Goal: Find specific page/section: Find specific page/section

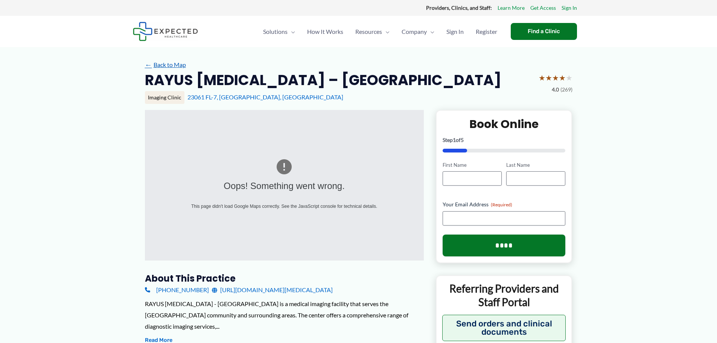
click at [162, 65] on link "← Back to Map" at bounding box center [165, 64] width 41 height 11
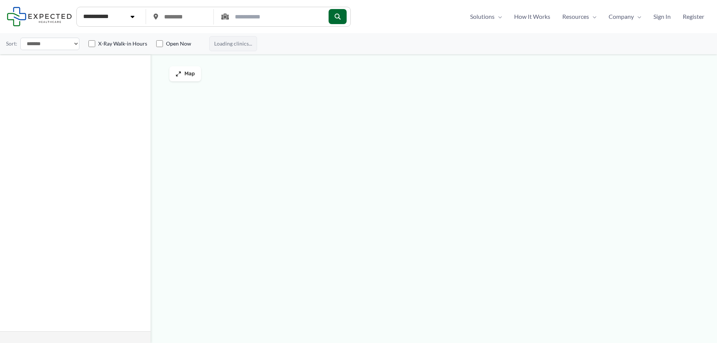
type input "*****"
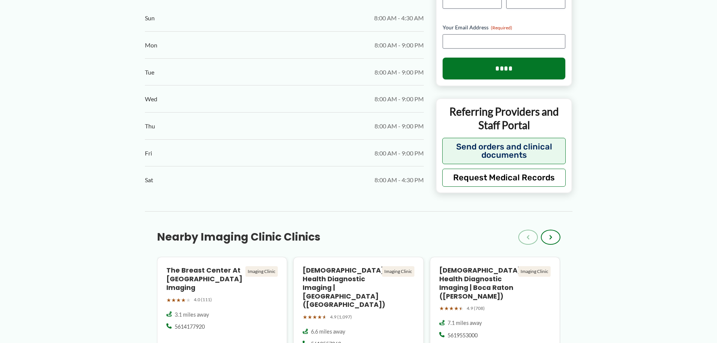
scroll to position [417, 0]
